Goal: Information Seeking & Learning: Learn about a topic

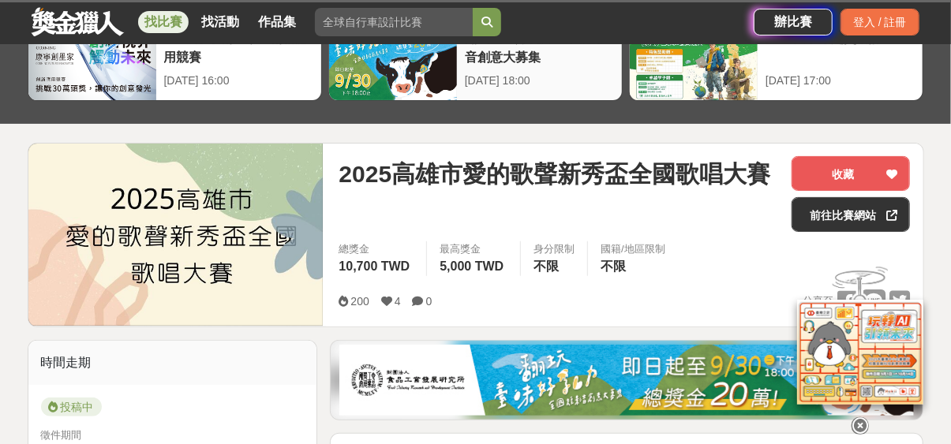
scroll to position [129, 0]
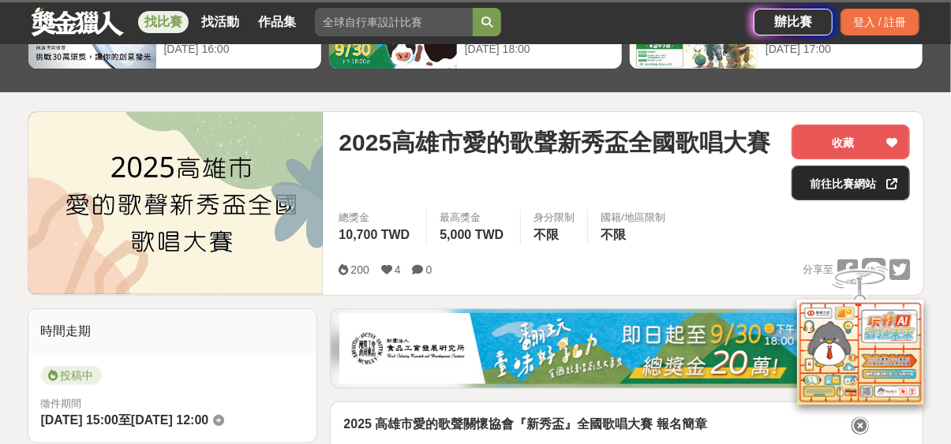
click at [801, 178] on link "前往比賽網站" at bounding box center [851, 183] width 118 height 35
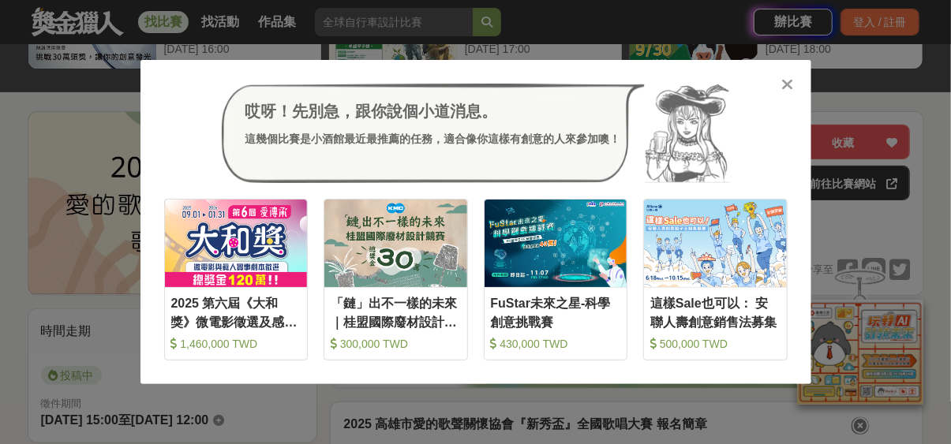
click at [789, 84] on icon at bounding box center [788, 85] width 12 height 16
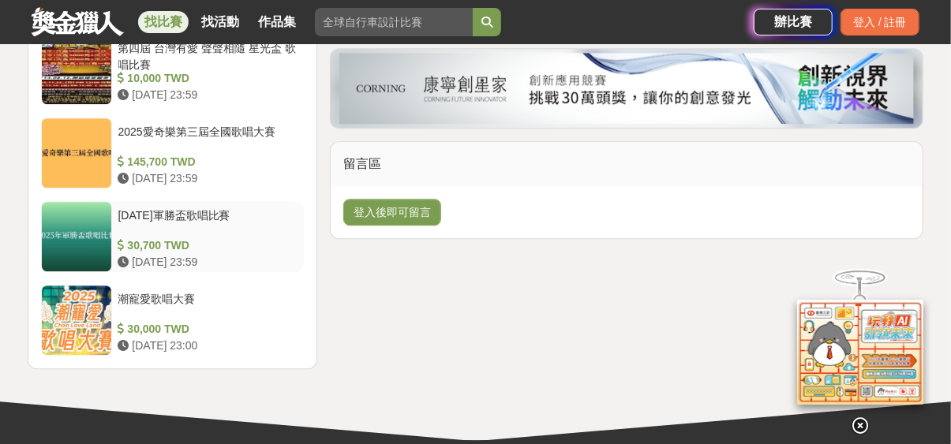
scroll to position [1867, 0]
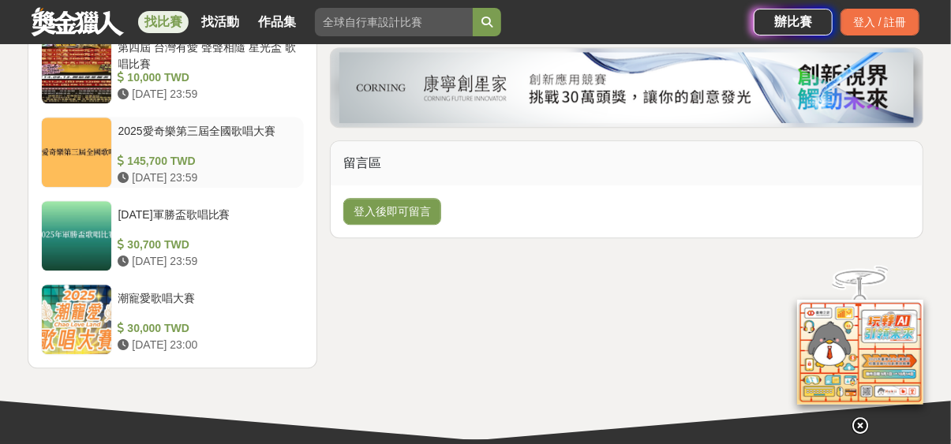
click at [245, 148] on div "2025愛奇樂第三屆全國歌唱大賽" at bounding box center [208, 138] width 180 height 30
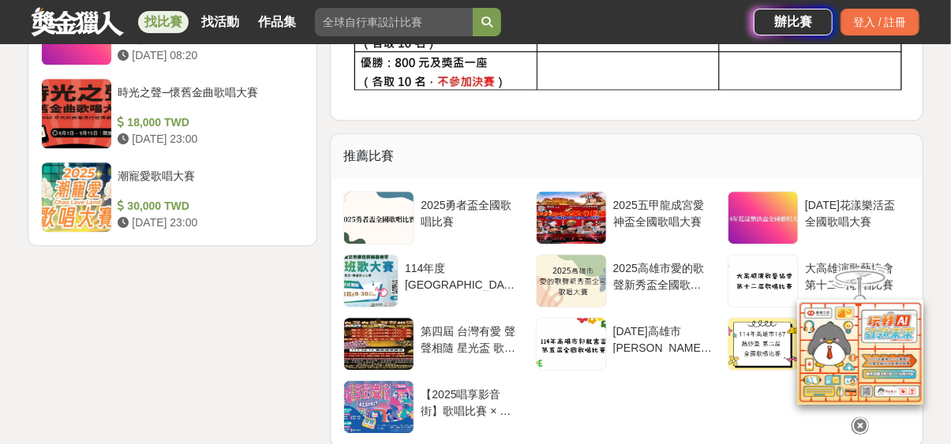
scroll to position [2006, 0]
click at [453, 197] on div "2025勇者盃全國歌唱比賽" at bounding box center [470, 212] width 99 height 30
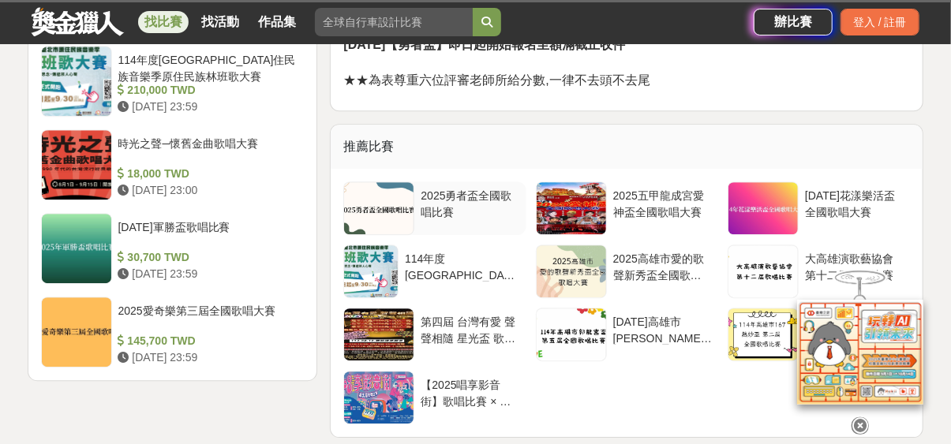
scroll to position [1929, 0]
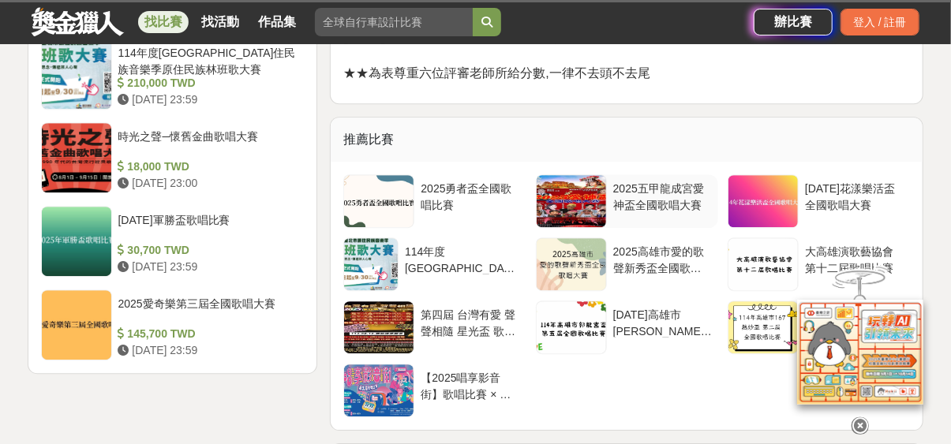
click at [600, 175] on div at bounding box center [571, 201] width 69 height 52
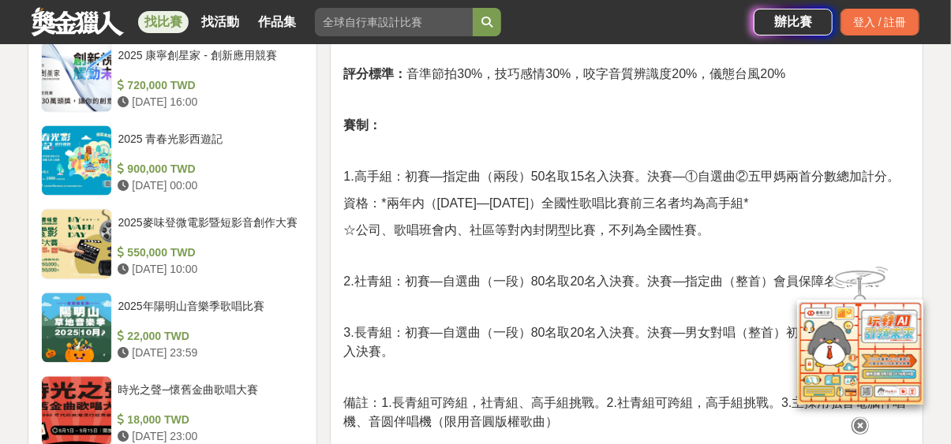
scroll to position [1344, 0]
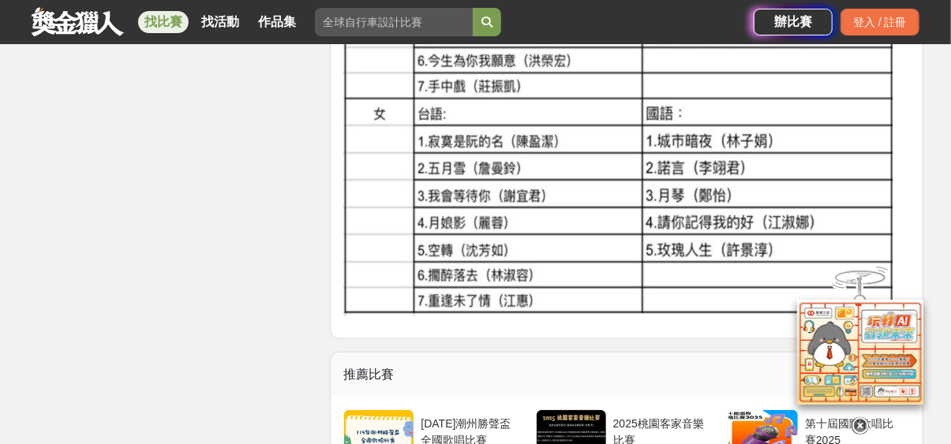
scroll to position [2848, 0]
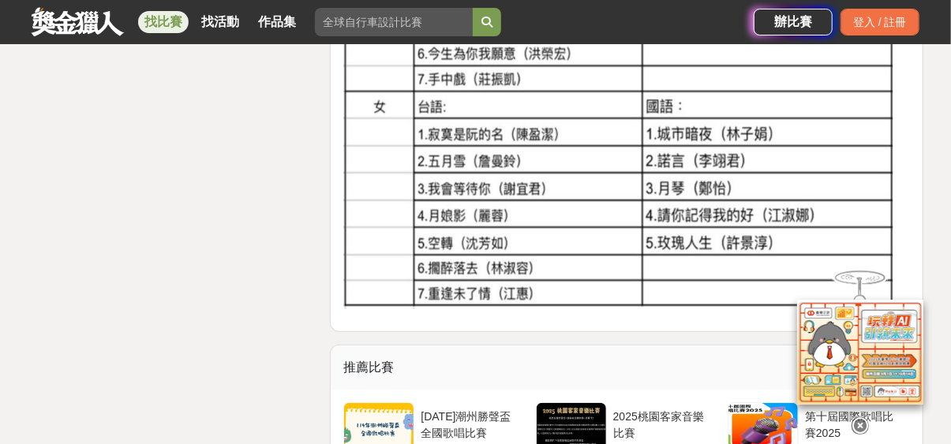
click at [665, 239] on img at bounding box center [618, 74] width 550 height 467
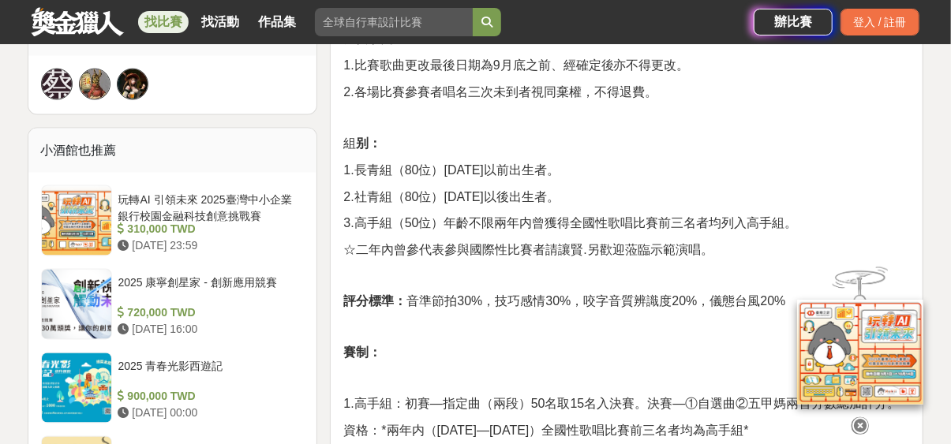
scroll to position [1092, 0]
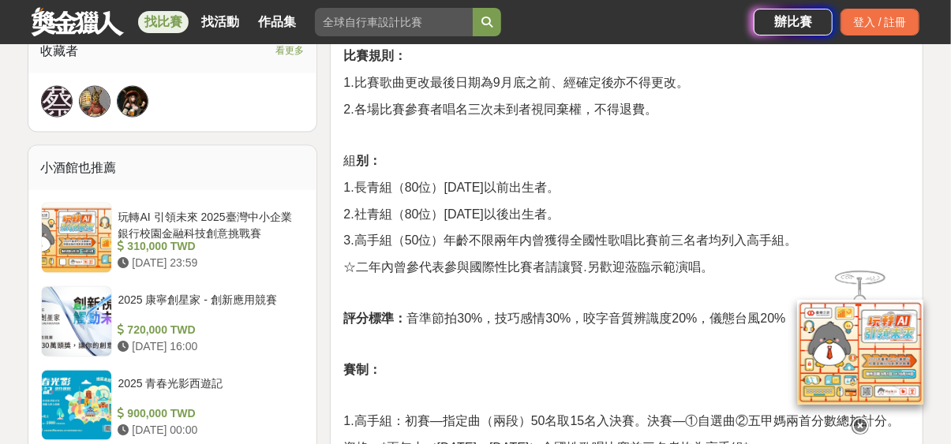
click at [857, 424] on icon at bounding box center [860, 426] width 17 height 17
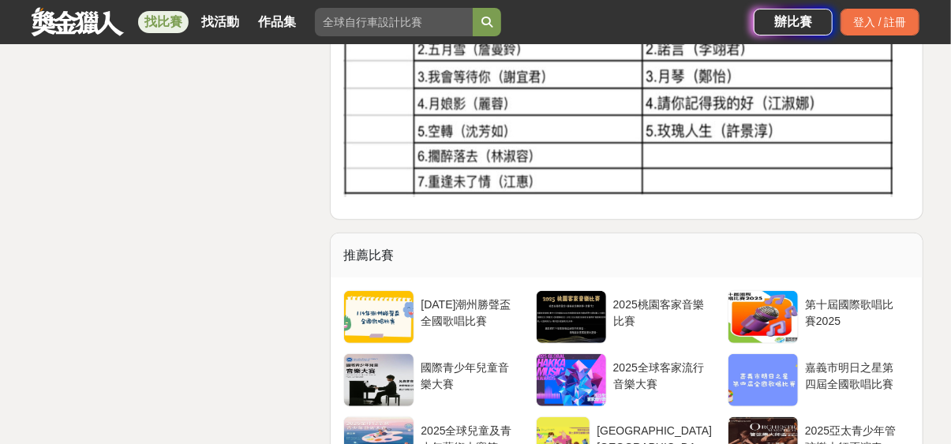
scroll to position [2960, 0]
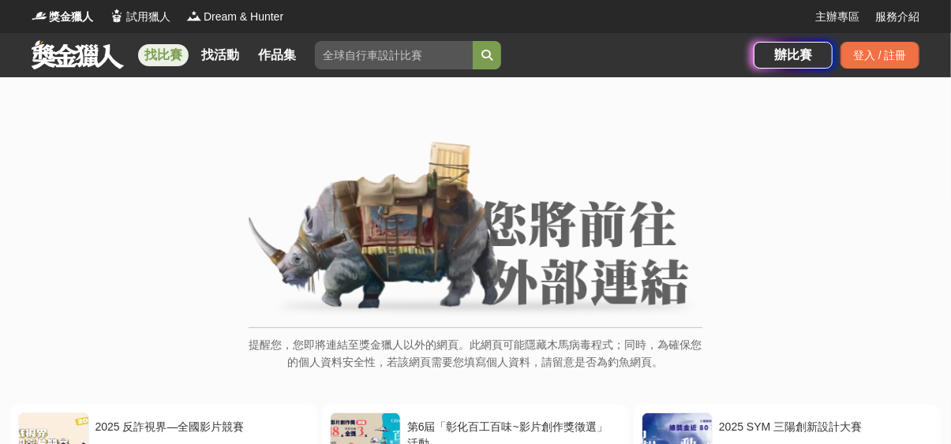
click at [157, 56] on link "找比賽" at bounding box center [163, 55] width 51 height 22
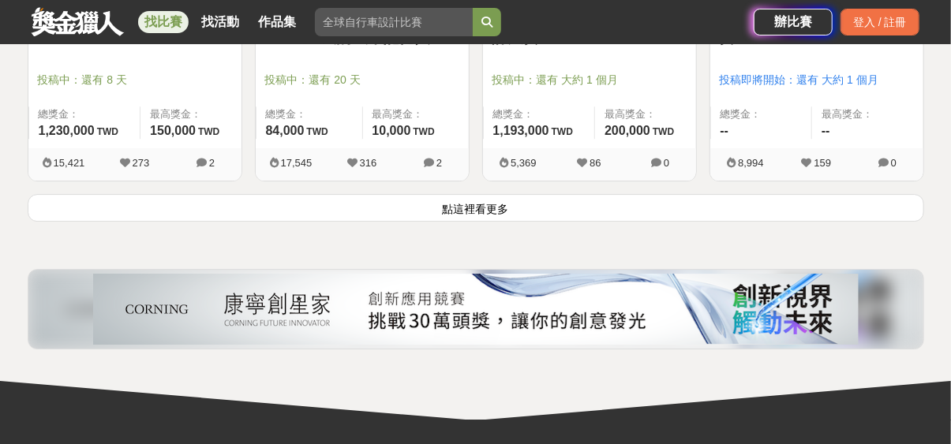
scroll to position [2164, 0]
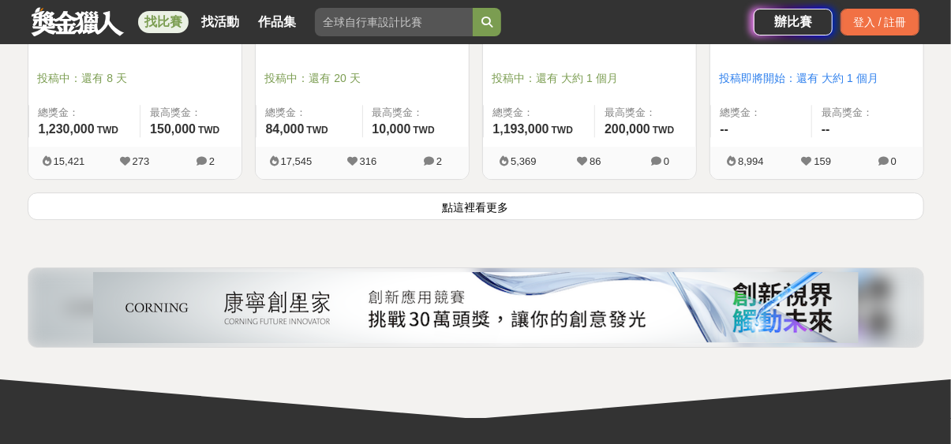
click at [478, 207] on button "點這裡看更多" at bounding box center [476, 207] width 897 height 28
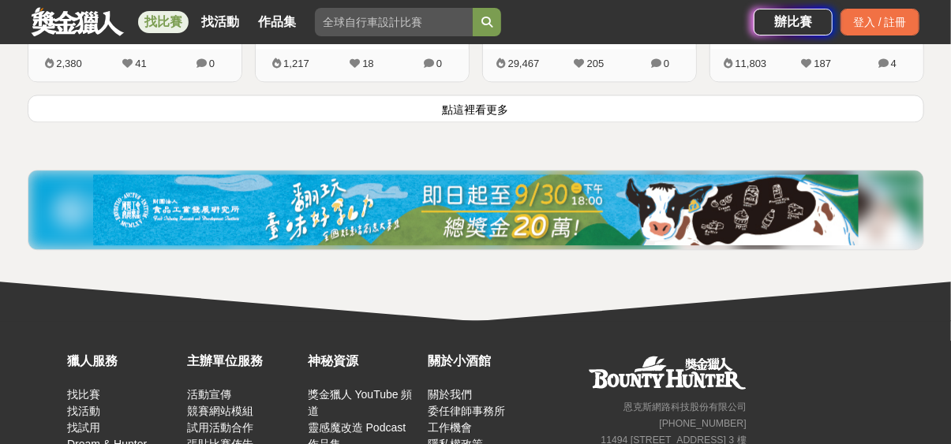
scroll to position [4276, 0]
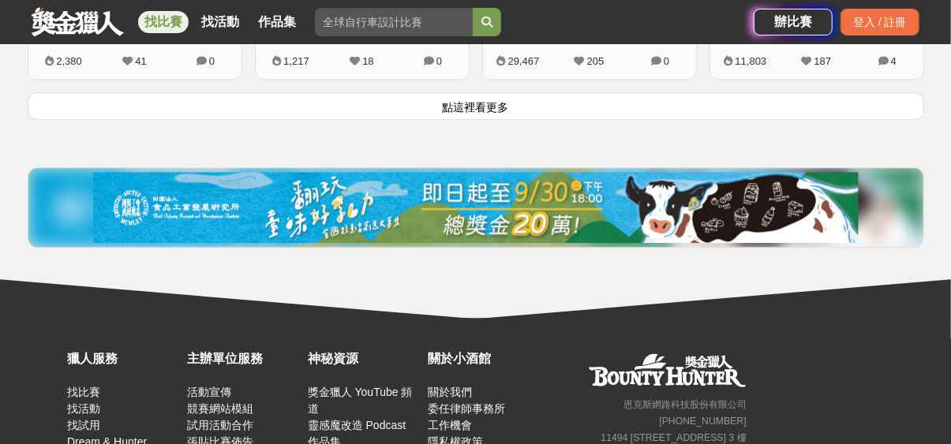
click at [462, 107] on button "點這裡看更多" at bounding box center [476, 106] width 897 height 28
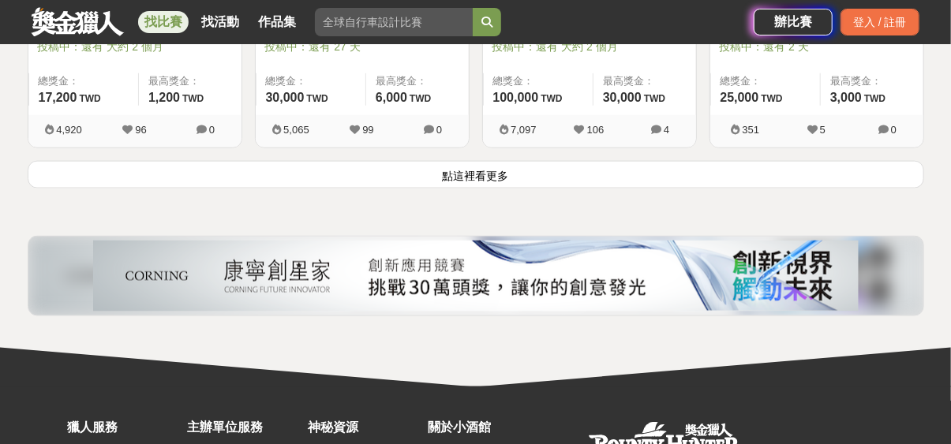
scroll to position [6238, 0]
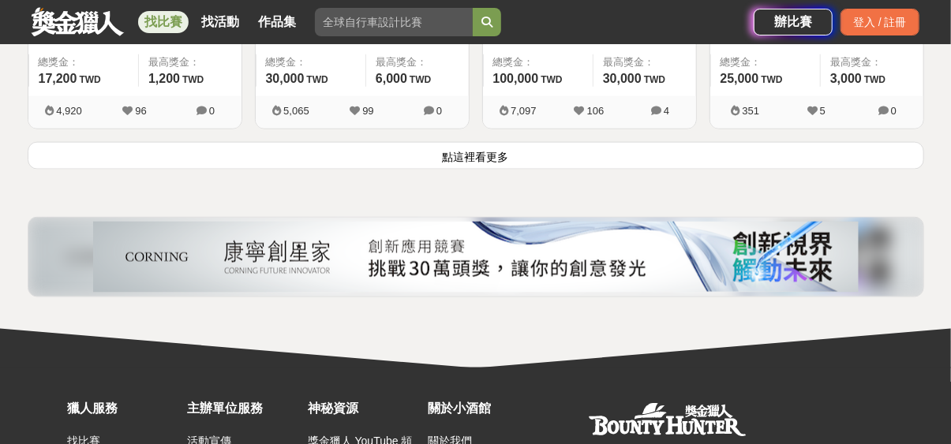
click at [478, 156] on button "點這裡看更多" at bounding box center [476, 156] width 897 height 28
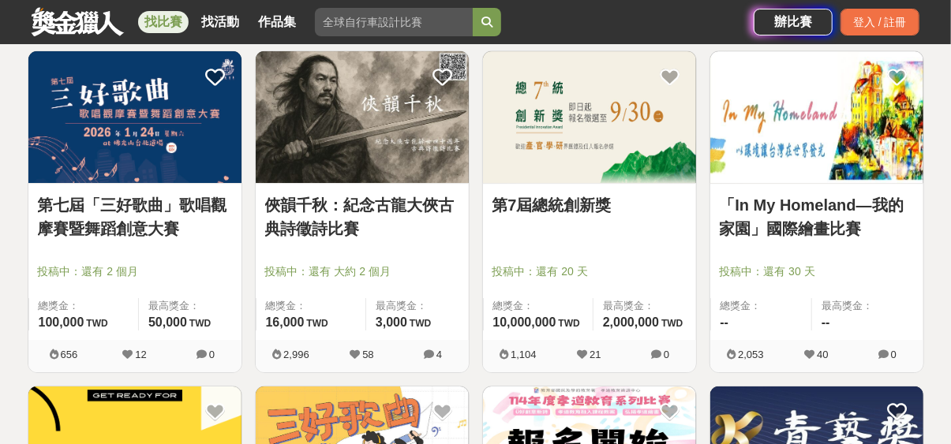
scroll to position [7669, 0]
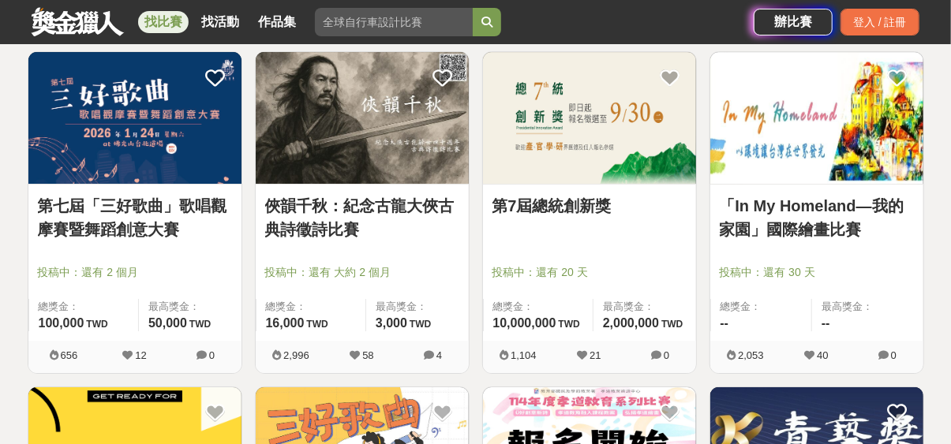
click at [153, 197] on link "第七屆「三好歌曲」歌唱觀摩賽暨舞蹈創意大賽" at bounding box center [135, 217] width 194 height 47
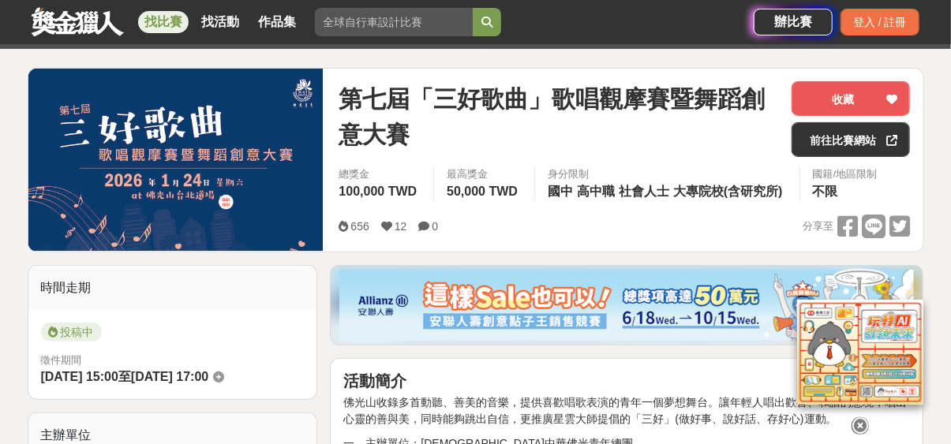
scroll to position [172, 0]
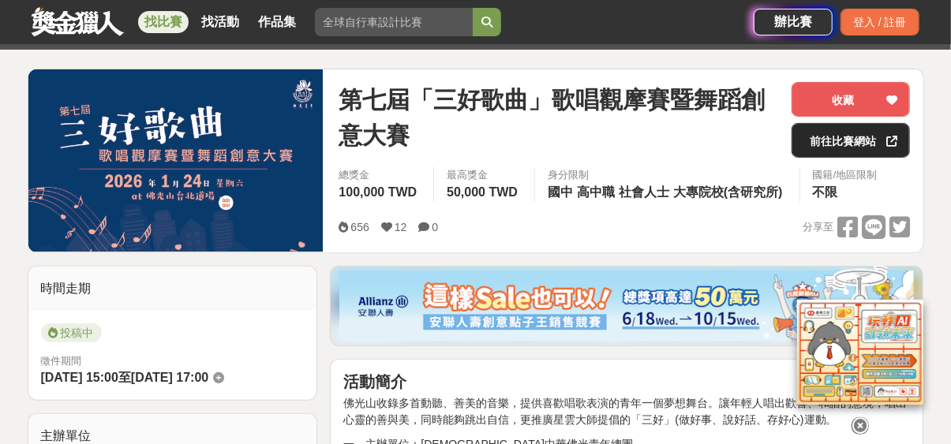
click at [835, 131] on link "前往比賽網站" at bounding box center [851, 140] width 118 height 35
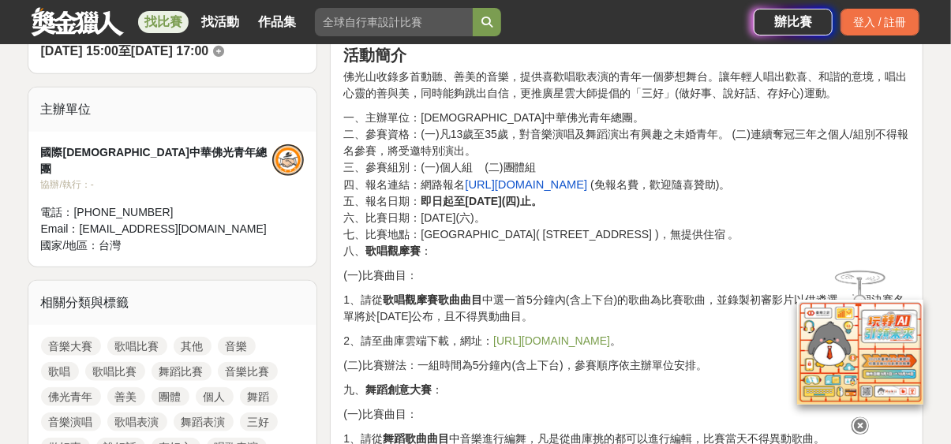
scroll to position [507, 0]
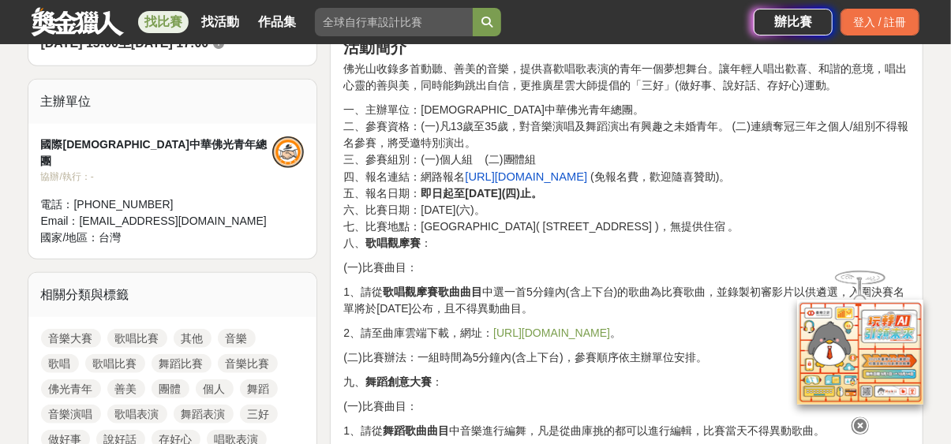
click at [542, 171] on span "https://forms.gle/H8WVXvRq7XzrkPoc8" at bounding box center [526, 177] width 122 height 13
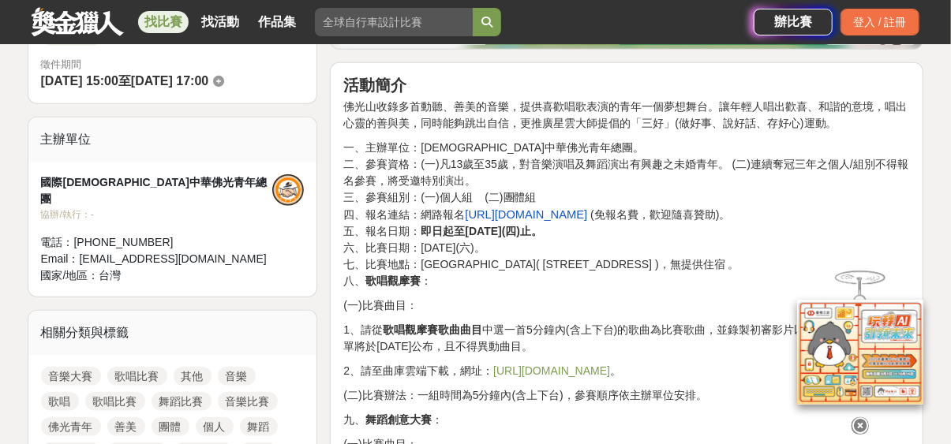
scroll to position [533, 0]
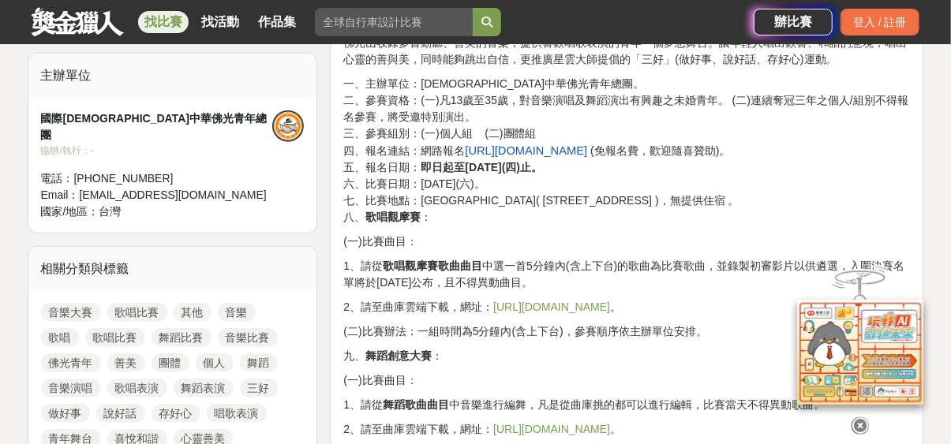
click at [121, 303] on link "歌唱比賽" at bounding box center [137, 312] width 60 height 19
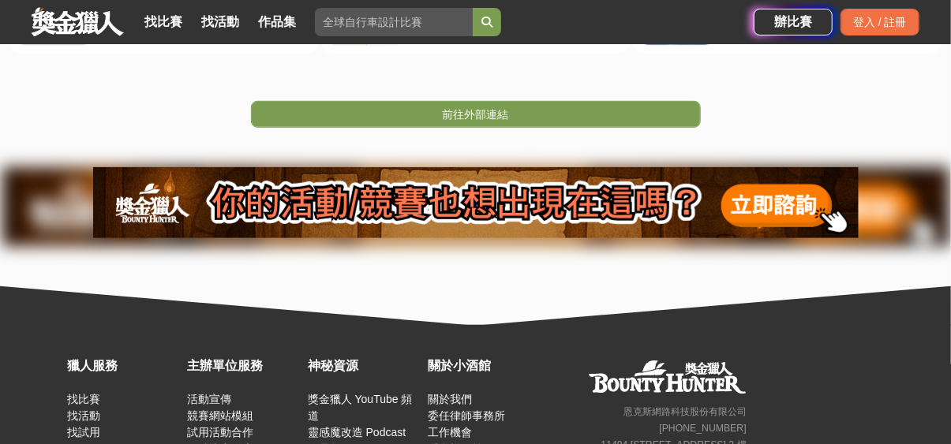
scroll to position [539, 0]
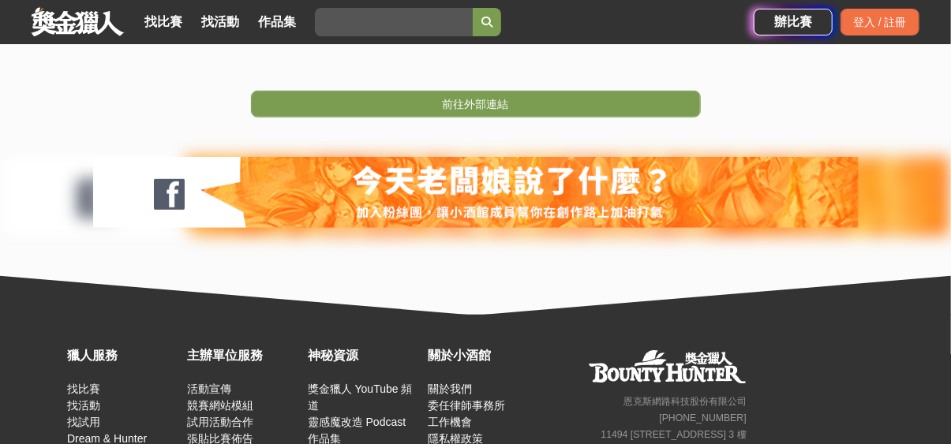
scroll to position [451, 0]
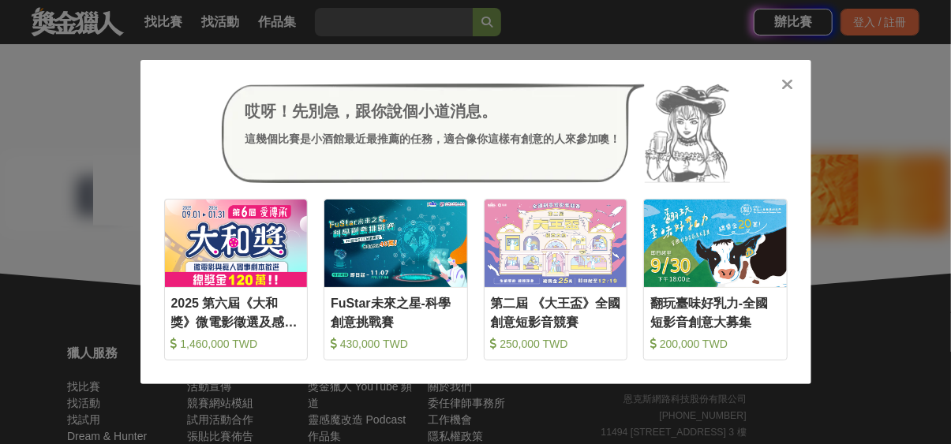
click at [785, 82] on icon at bounding box center [788, 85] width 12 height 16
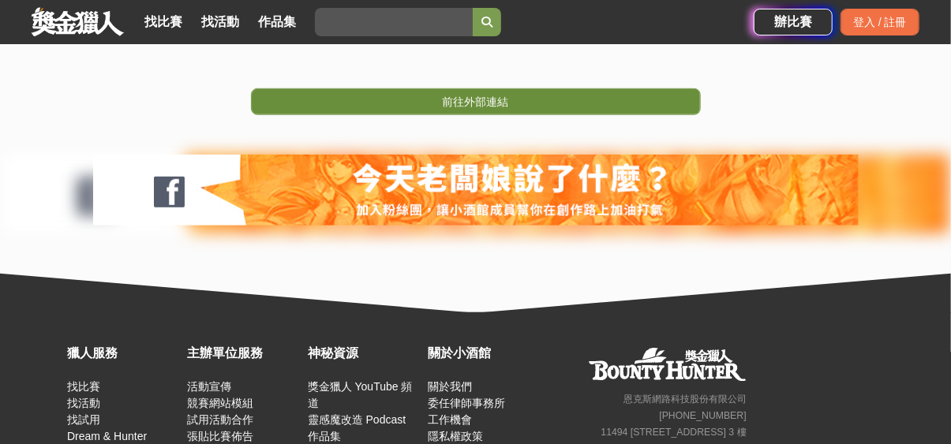
drag, startPoint x: 785, startPoint y: 82, endPoint x: 668, endPoint y: 92, distance: 117.3
click at [668, 92] on div "前往外部連結" at bounding box center [475, 78] width 951 height 74
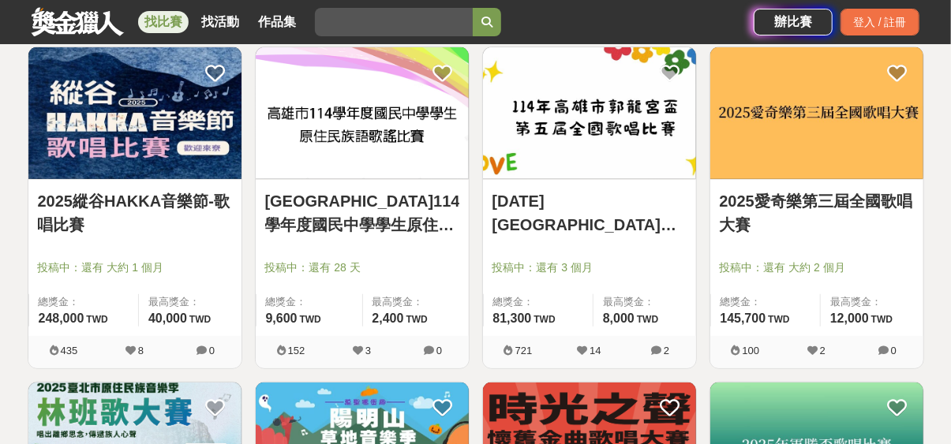
scroll to position [298, 0]
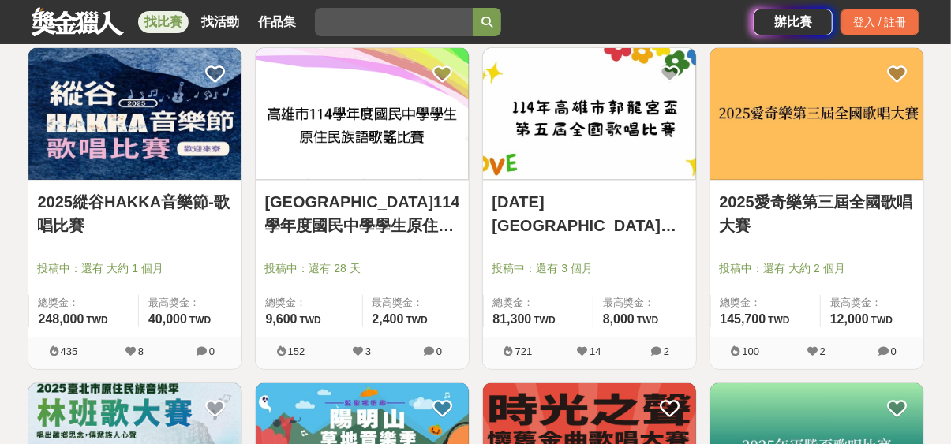
click at [163, 161] on img at bounding box center [134, 114] width 213 height 132
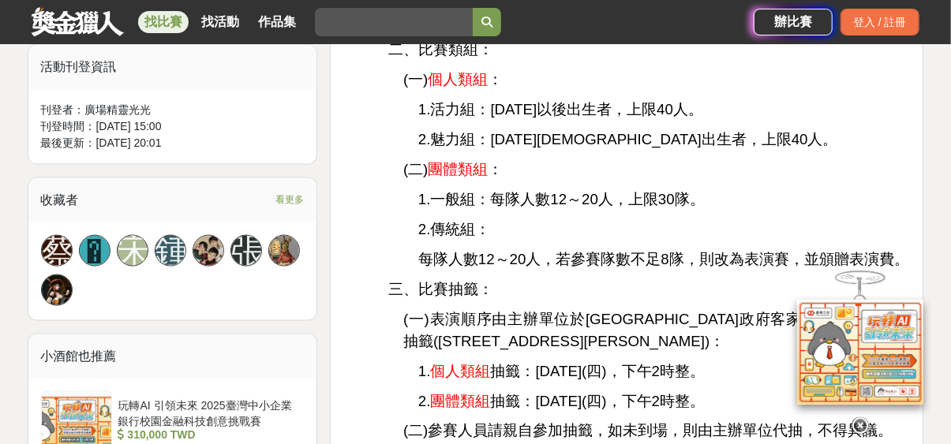
scroll to position [913, 0]
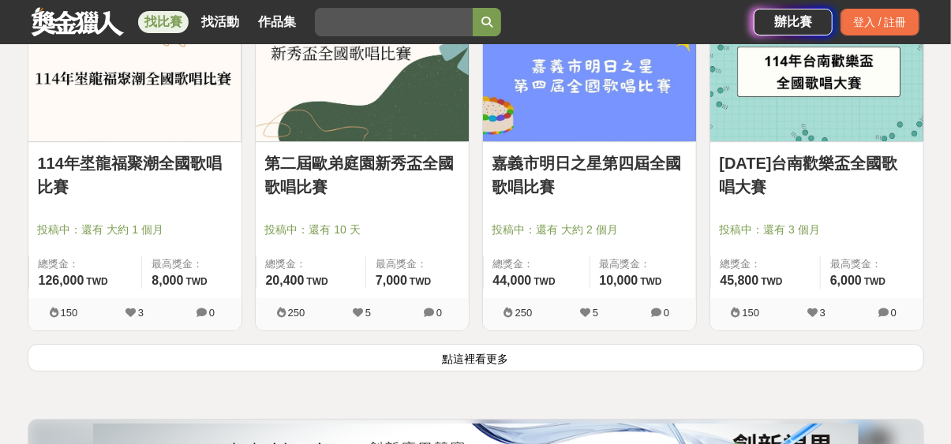
scroll to position [2023, 0]
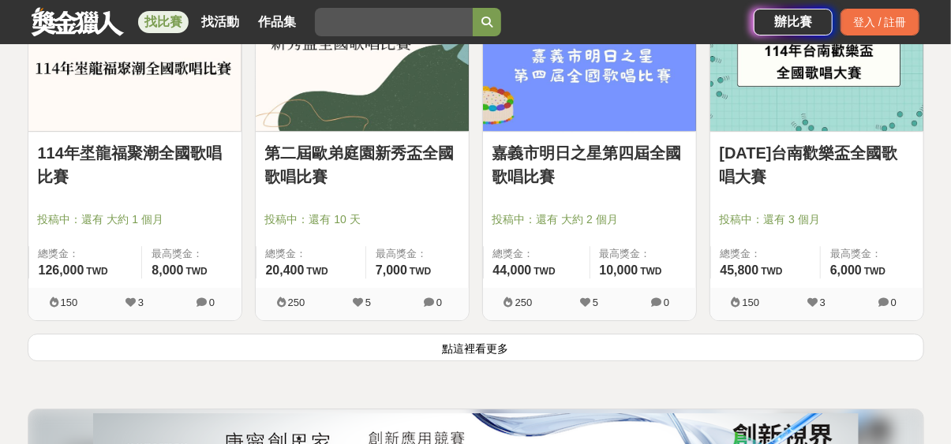
click at [321, 144] on link "第二屆歐弟庭園新秀盃全國歌唱比賽" at bounding box center [362, 164] width 194 height 47
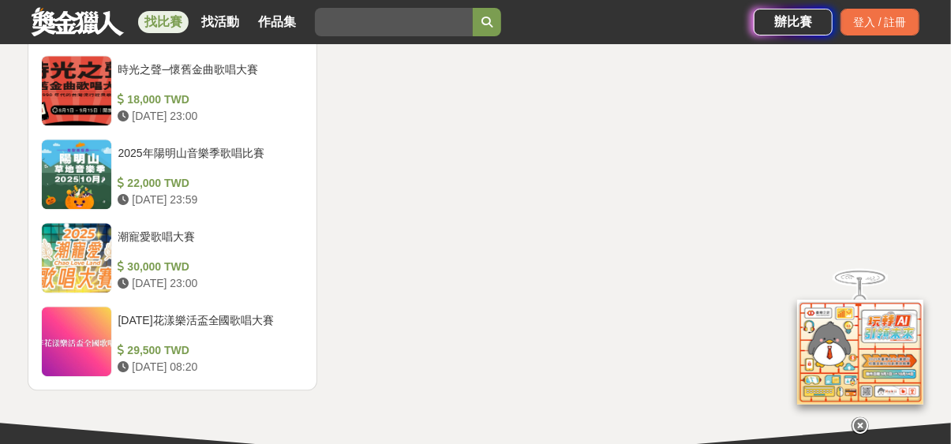
scroll to position [1918, 0]
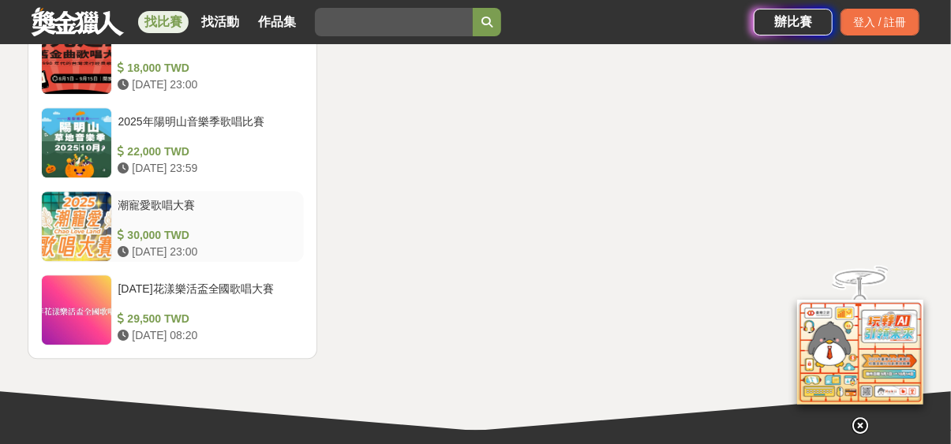
click at [169, 201] on div "潮寵愛歌唱大賽" at bounding box center [208, 212] width 180 height 30
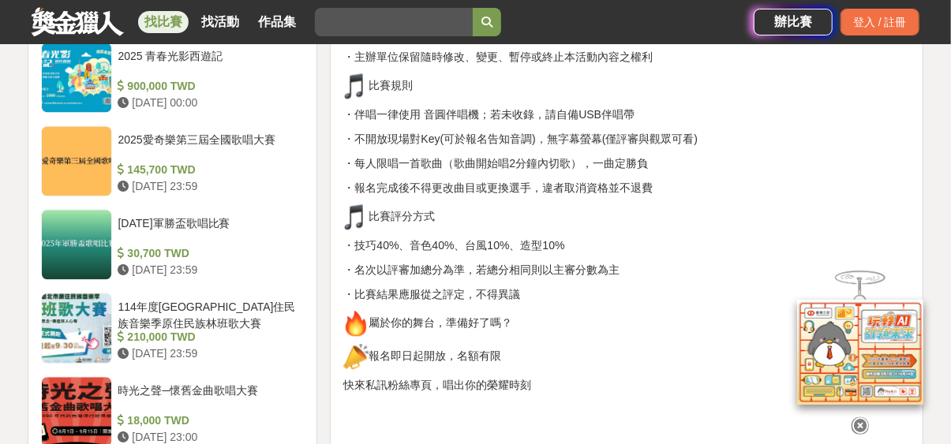
scroll to position [1532, 0]
click at [172, 300] on div "114年度臺北市原住民族音樂季原住民族林班歌大賽" at bounding box center [208, 315] width 180 height 30
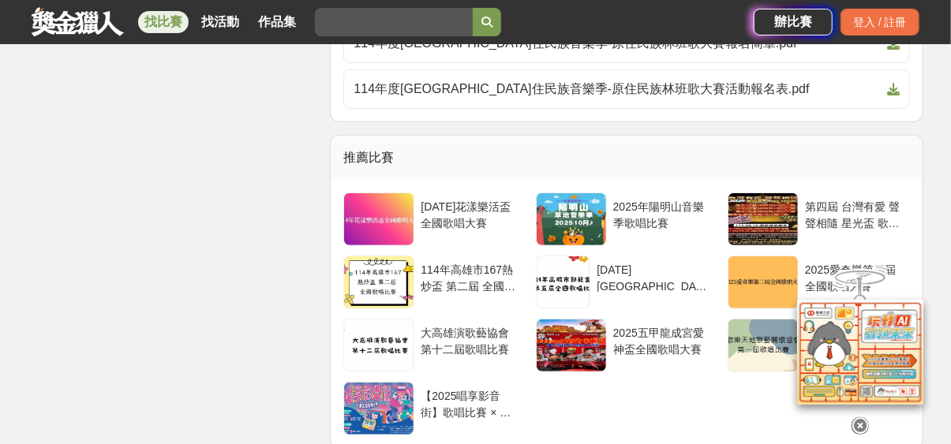
scroll to position [3050, 0]
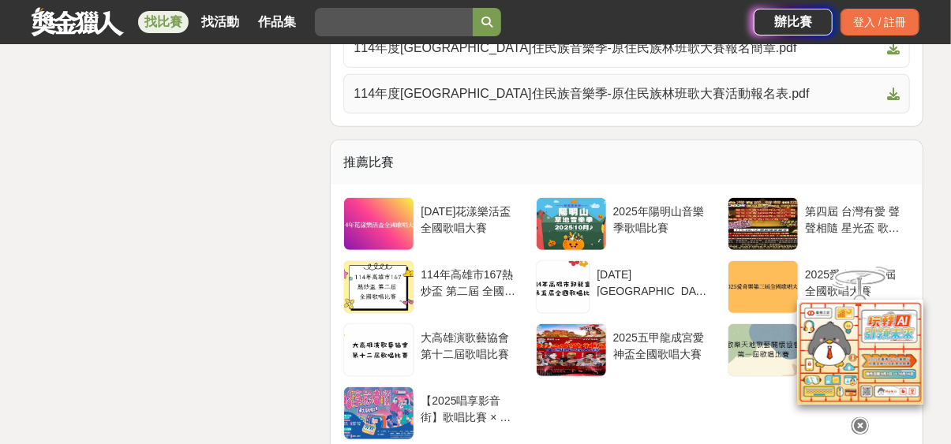
click at [501, 114] on link "114年度臺北市原住民族音樂季-原住民族林班歌大賽活動報名表.pdf" at bounding box center [626, 93] width 567 height 39
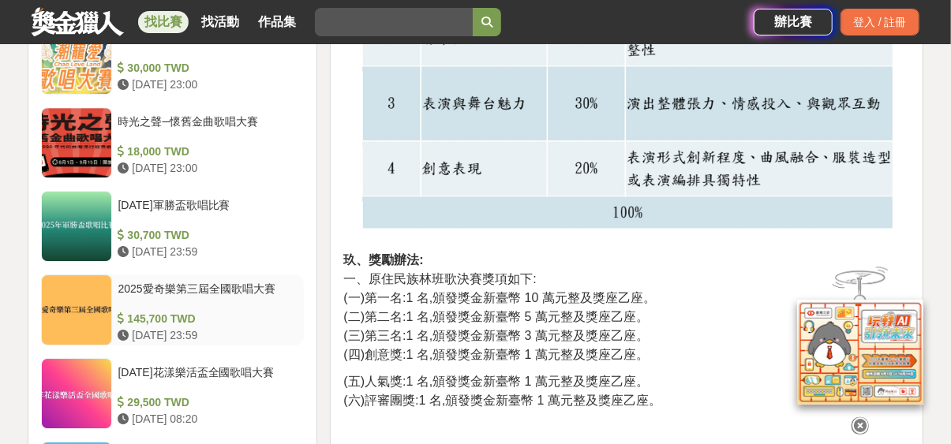
scroll to position [2176, 0]
click at [190, 114] on div "時光之聲─懷舊金曲歌唱大賽" at bounding box center [208, 129] width 180 height 30
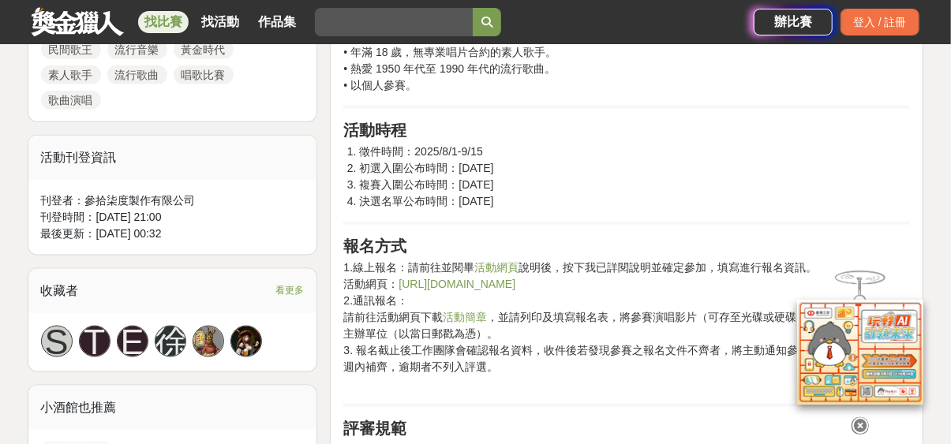
scroll to position [829, 0]
click at [467, 282] on link "https://www.surveycake.com/s/1MnYB" at bounding box center [457, 285] width 117 height 13
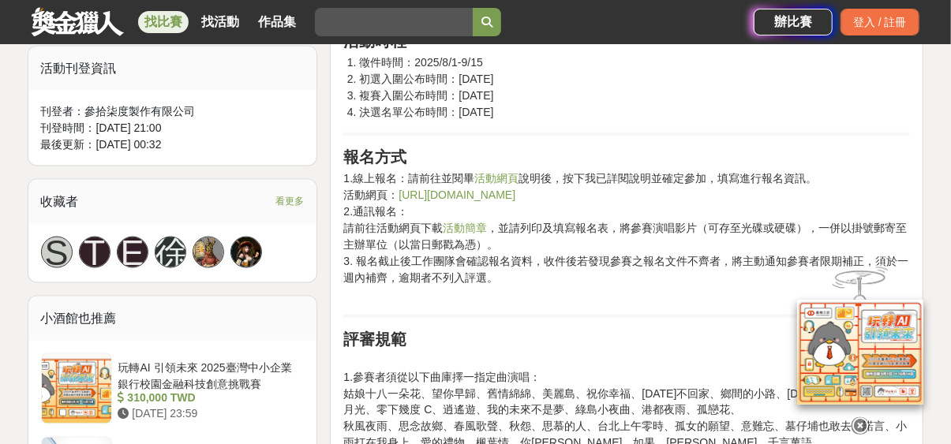
scroll to position [919, 0]
click at [469, 227] on link "活動簡章" at bounding box center [465, 228] width 44 height 13
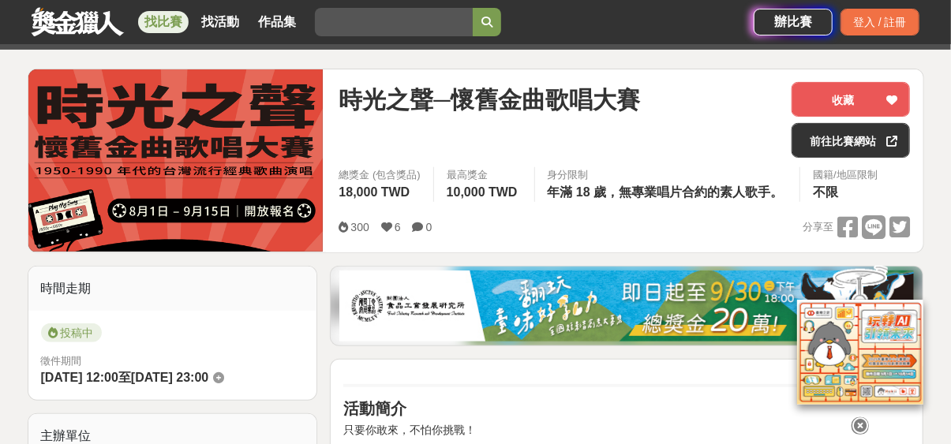
scroll to position [171, 0]
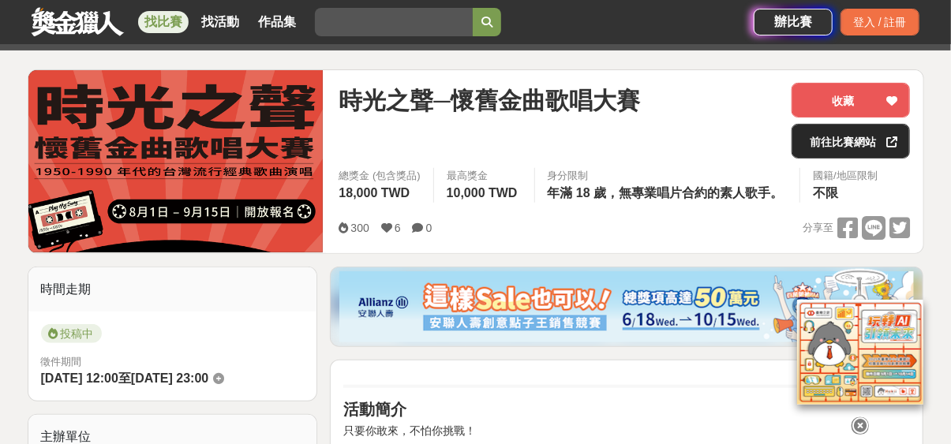
click at [838, 149] on link "前往比賽網站" at bounding box center [851, 141] width 118 height 35
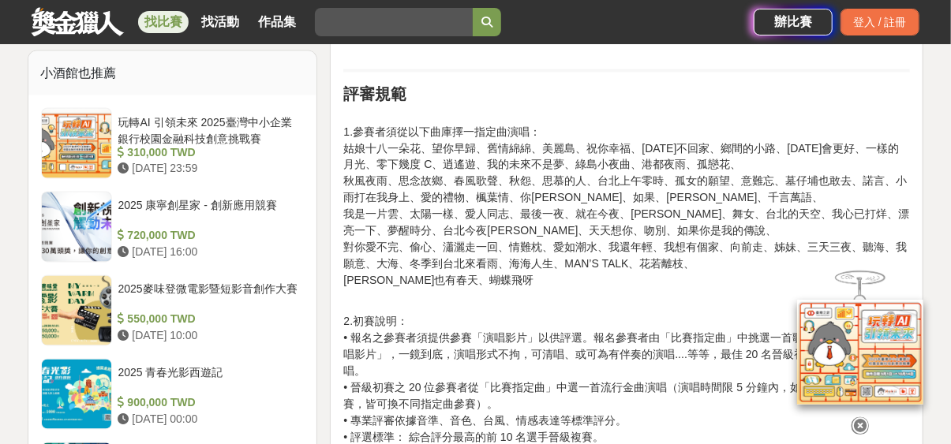
scroll to position [1164, 0]
drag, startPoint x: 742, startPoint y: 181, endPoint x: 773, endPoint y: 178, distance: 30.9
click at [773, 178] on p "1.參賽者須從以下曲庫擇一指定曲演唱： 姑娘十八一朵花、望你早歸、舊情綿綿、美麗島、祝你幸福、今天不回家、鄉間的小路、明天會更好、一樣的月光、零下幾度 C、逍…" at bounding box center [626, 206] width 567 height 199
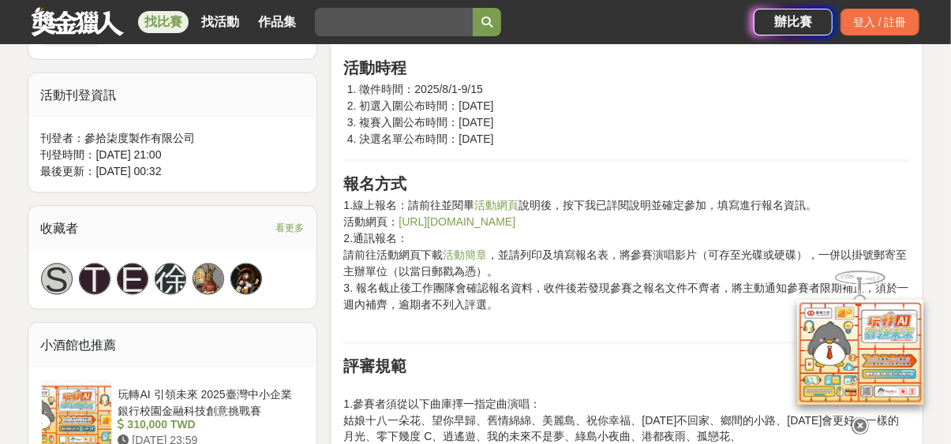
scroll to position [891, 0]
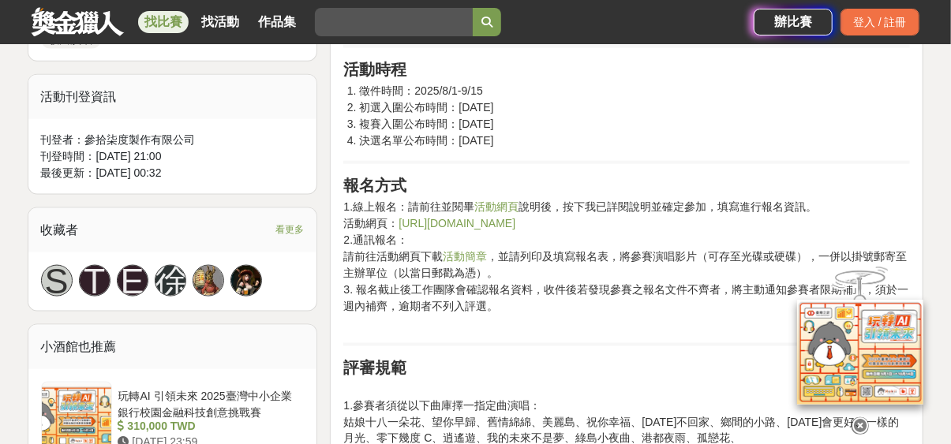
drag, startPoint x: 621, startPoint y: 219, endPoint x: 407, endPoint y: 220, distance: 213.2
click at [407, 220] on p "1.線上報名：請前往並閱畢 活動網頁 說明後，按下我已詳閱說明並確定參加，填寫進行報名資訊。 活動網頁： https://www.surveycake.com…" at bounding box center [626, 265] width 567 height 133
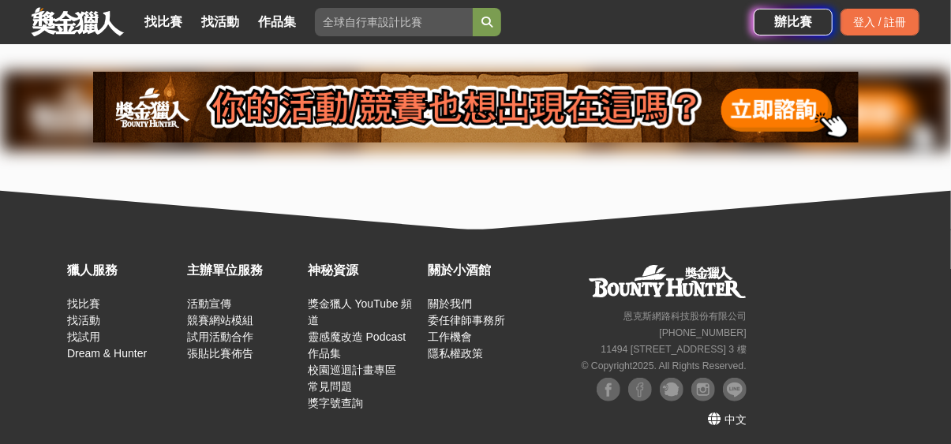
scroll to position [539, 0]
